Goal: Task Accomplishment & Management: Manage account settings

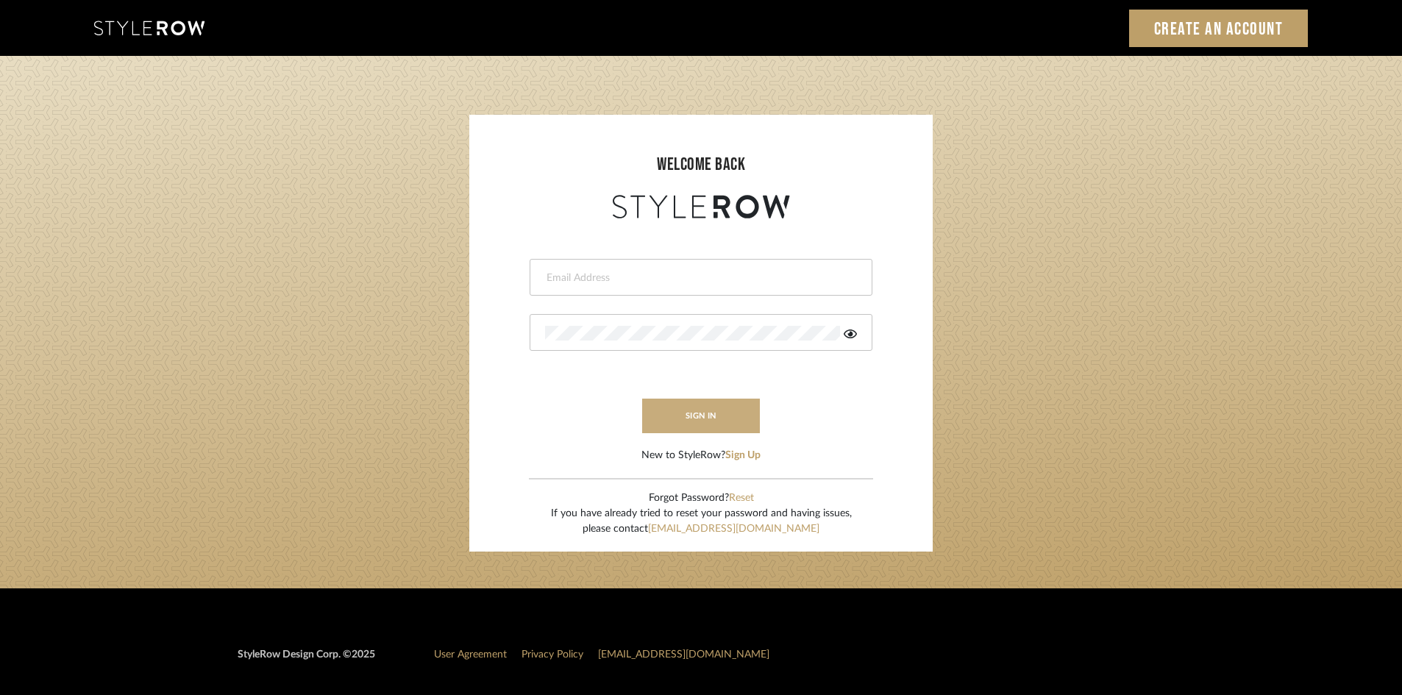
type input "chad@aurorafarewell.com"
click at [709, 404] on button "sign in" at bounding box center [701, 416] width 118 height 35
